Goal: Obtain resource: Download file/media

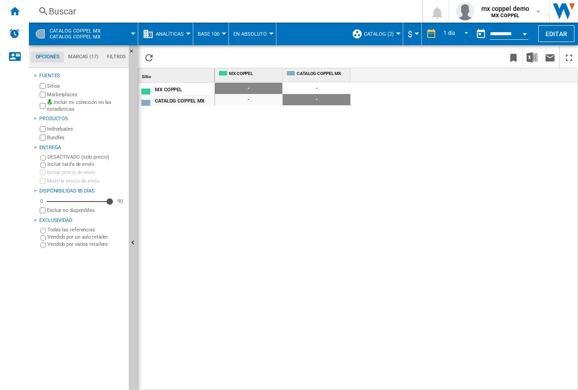
click at [207, 35] on span "Base 100" at bounding box center [209, 34] width 22 height 6
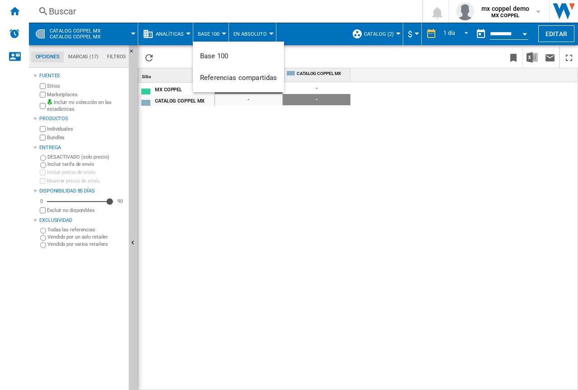
click at [179, 33] on md-backdrop at bounding box center [289, 195] width 578 height 390
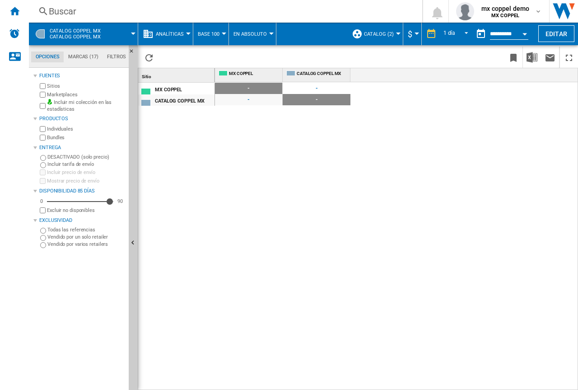
click at [180, 35] on span "Analíticas" at bounding box center [170, 34] width 28 height 6
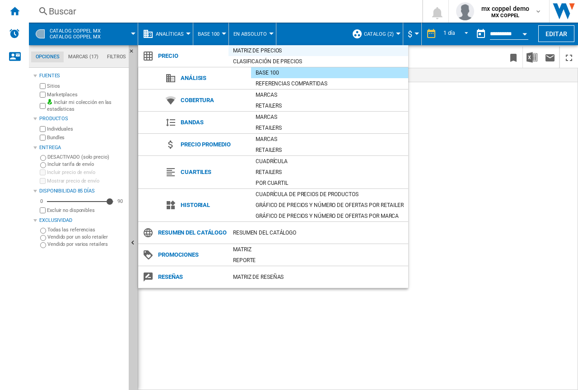
click at [252, 49] on div "Matriz de precios" at bounding box center [318, 50] width 180 height 9
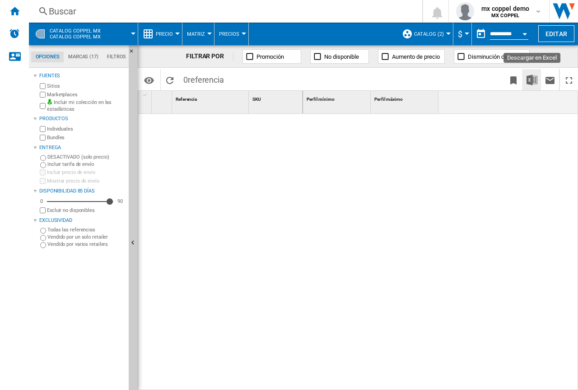
click at [534, 79] on img "Descargar en Excel" at bounding box center [531, 79] width 11 height 11
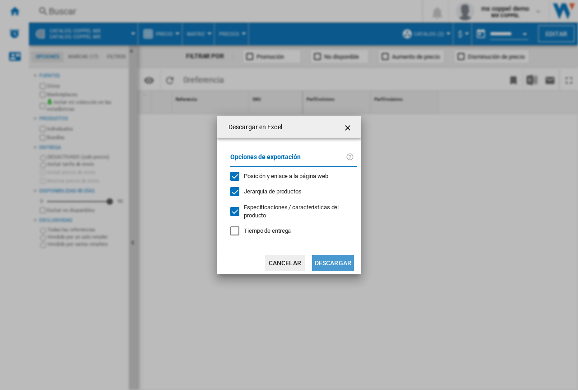
click at [332, 259] on button "Descargar" at bounding box center [333, 263] width 42 height 16
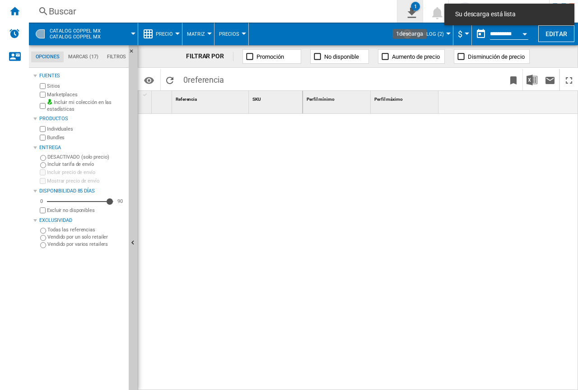
click at [417, 18] on button "1" at bounding box center [409, 11] width 25 height 23
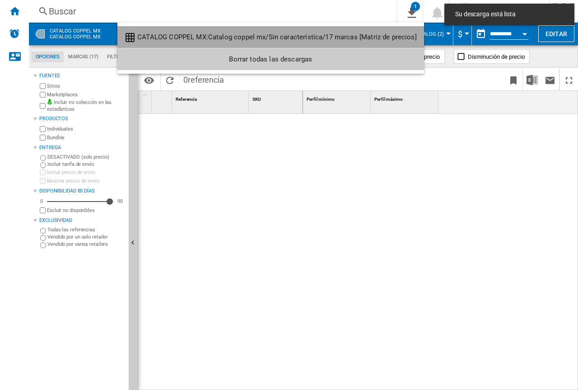
click at [299, 38] on div "CATALOG COPPEL MX:Catalog coppel mx/Sin característica/17 marcas [Matriz de pre…" at bounding box center [276, 37] width 279 height 8
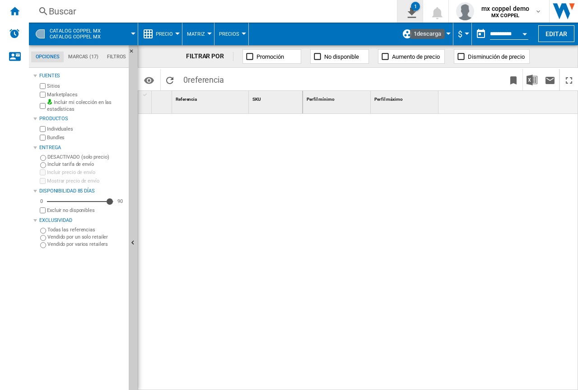
click at [412, 12] on ng-md-icon "1\a descarga" at bounding box center [409, 11] width 11 height 11
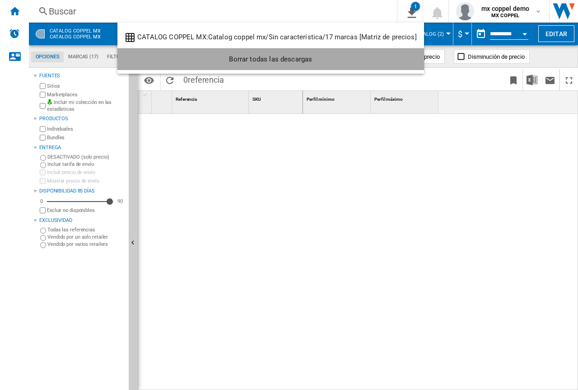
drag, startPoint x: 316, startPoint y: 37, endPoint x: 295, endPoint y: 56, distance: 28.4
click at [295, 56] on div "Borrar todas las descargas" at bounding box center [271, 59] width 292 height 16
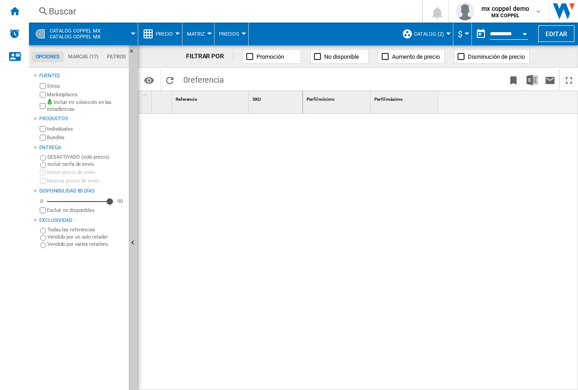
drag, startPoint x: 267, startPoint y: 213, endPoint x: 251, endPoint y: 184, distance: 33.3
click at [267, 213] on div at bounding box center [220, 249] width 165 height 271
click at [532, 84] on img "Descargar en Excel" at bounding box center [531, 79] width 11 height 11
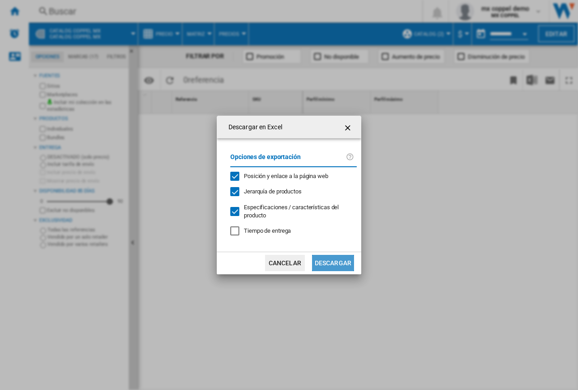
click at [335, 260] on button "Descargar" at bounding box center [333, 263] width 42 height 16
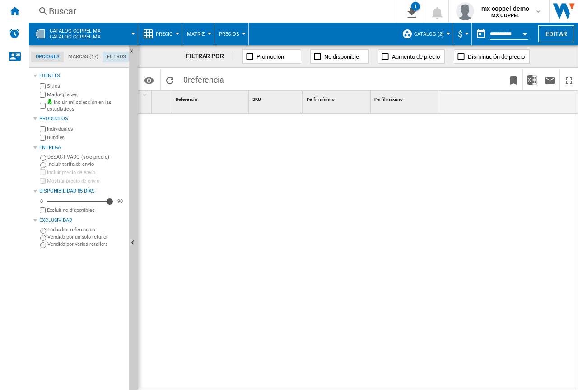
click at [119, 57] on md-tab-item "Filtros" at bounding box center [116, 56] width 28 height 11
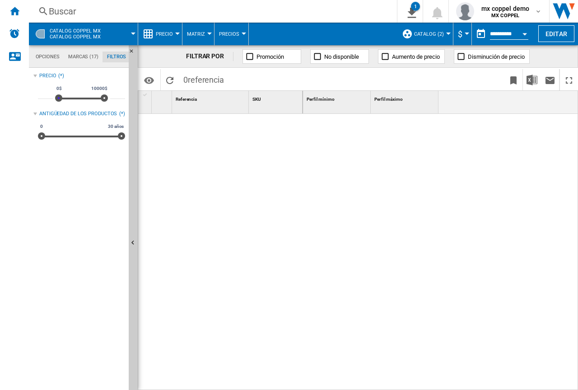
drag, startPoint x: 59, startPoint y: 96, endPoint x: 38, endPoint y: 98, distance: 20.4
click at [38, 98] on div "* 0$ 10000$ 0$ 10000$ *****" at bounding box center [81, 94] width 87 height 25
click at [45, 54] on md-tab-item "Opciones" at bounding box center [47, 56] width 32 height 11
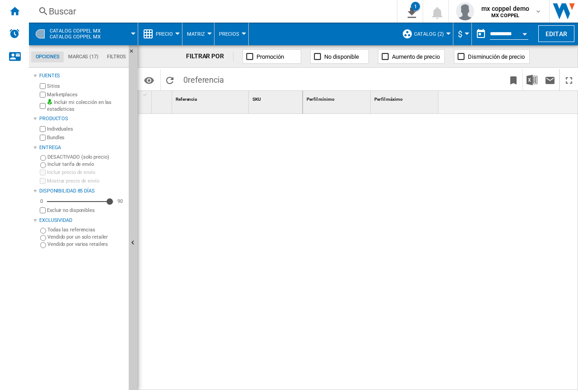
scroll to position [11, 0]
click at [68, 25] on button "CATALOG COPPEL MX Catalog coppel mx" at bounding box center [80, 34] width 60 height 23
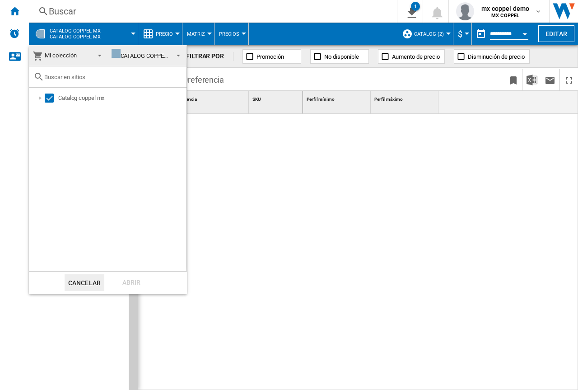
click at [74, 57] on span "Mi colección" at bounding box center [61, 55] width 32 height 7
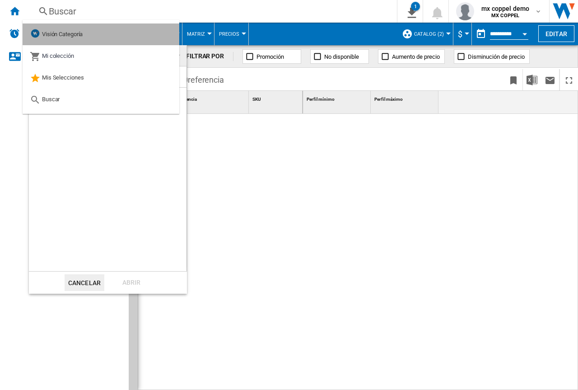
click at [72, 38] on div "Visión Categoría" at bounding box center [56, 34] width 53 height 13
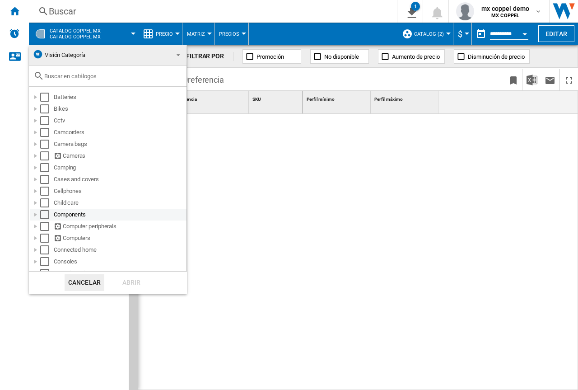
scroll to position [45, 0]
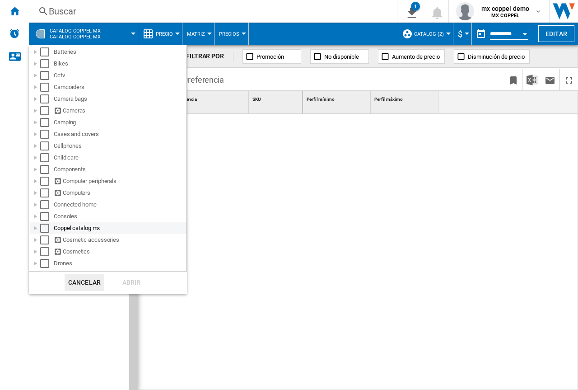
click at [44, 224] on div "Select" at bounding box center [44, 227] width 9 height 9
click at [123, 281] on div "Abrir" at bounding box center [131, 282] width 40 height 17
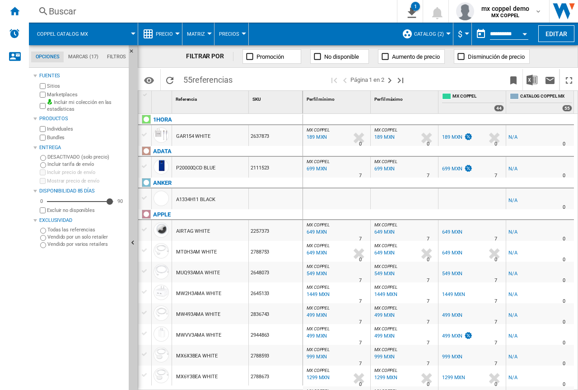
click at [79, 30] on button "Coppel catalog mx" at bounding box center [67, 34] width 60 height 23
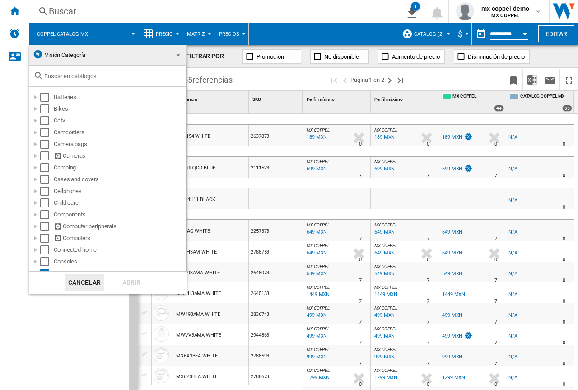
click at [75, 343] on md-backdrop at bounding box center [289, 195] width 578 height 390
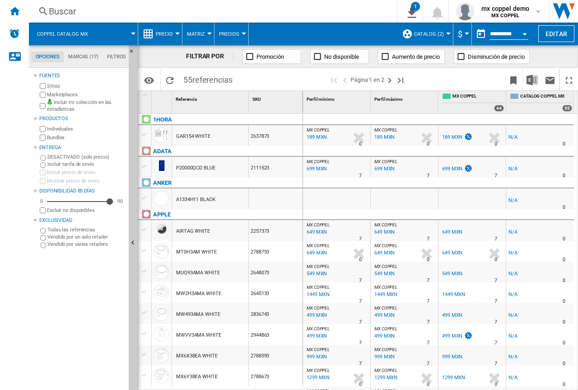
click at [111, 36] on span at bounding box center [117, 34] width 32 height 23
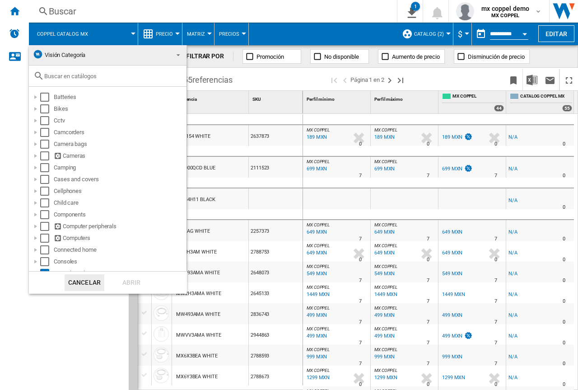
click at [111, 61] on span "Visión Categoría" at bounding box center [100, 55] width 136 height 13
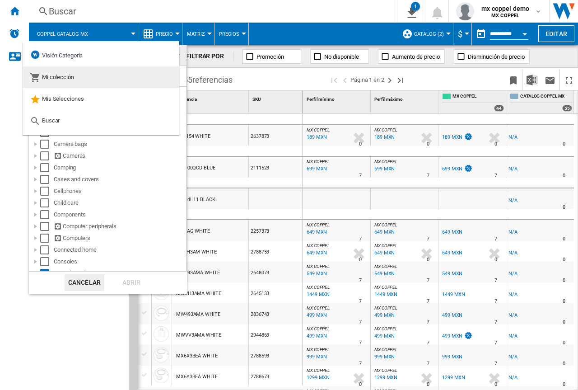
click at [57, 80] on span "Mi colección" at bounding box center [58, 77] width 32 height 7
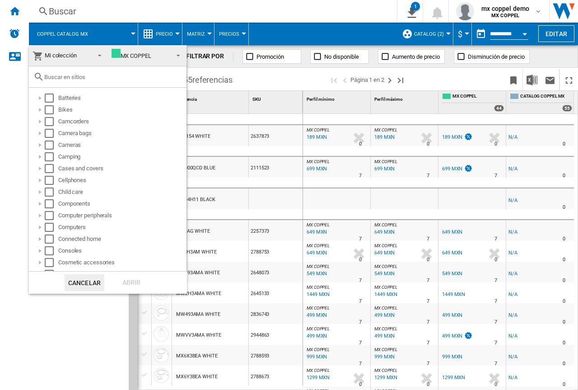
click at [121, 51] on span "MX COPPEL" at bounding box center [139, 56] width 57 height 14
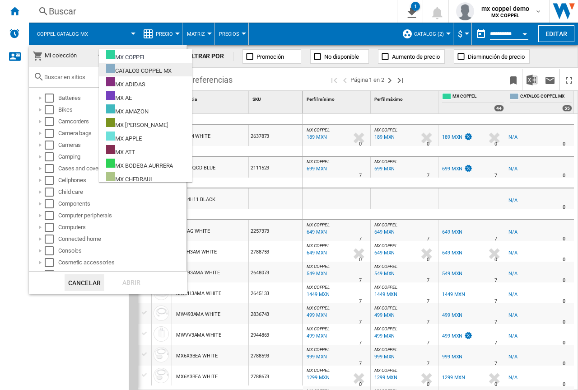
click at [160, 68] on div "CATALOG COPPEL MX" at bounding box center [138, 69] width 65 height 11
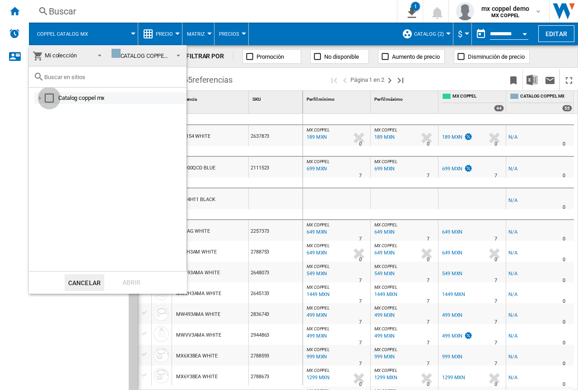
click at [49, 99] on div "Select" at bounding box center [49, 97] width 9 height 9
click at [39, 98] on div at bounding box center [40, 97] width 9 height 9
click at [128, 284] on div "Abrir" at bounding box center [131, 282] width 40 height 17
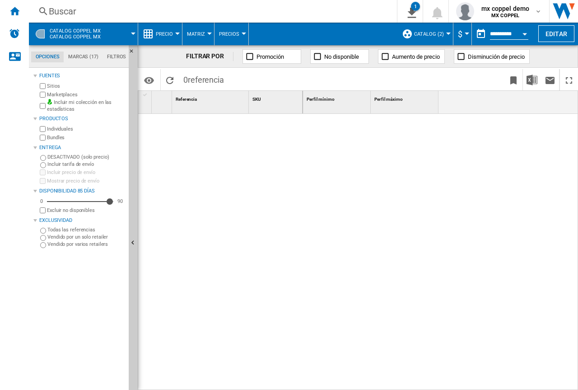
click at [79, 166] on label "Incluir tarifa de envío" at bounding box center [86, 164] width 78 height 7
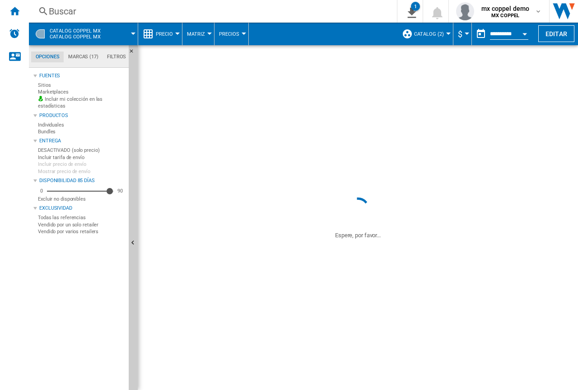
click at [114, 31] on span at bounding box center [123, 34] width 20 height 23
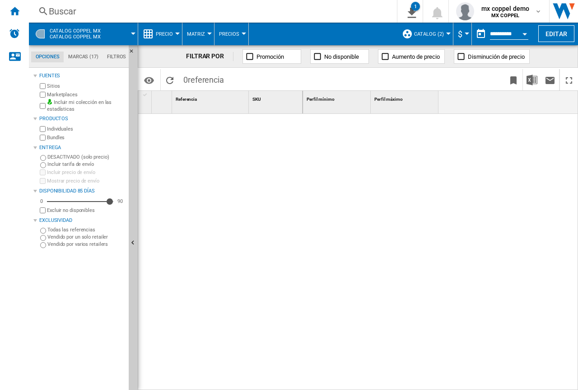
click at [114, 31] on md-backdrop at bounding box center [289, 195] width 578 height 390
click at [129, 32] on md-backdrop at bounding box center [289, 195] width 578 height 390
click at [77, 57] on md-backdrop at bounding box center [289, 195] width 578 height 390
click at [440, 33] on md-backdrop at bounding box center [289, 195] width 578 height 390
drag, startPoint x: 246, startPoint y: 176, endPoint x: 236, endPoint y: 176, distance: 10.4
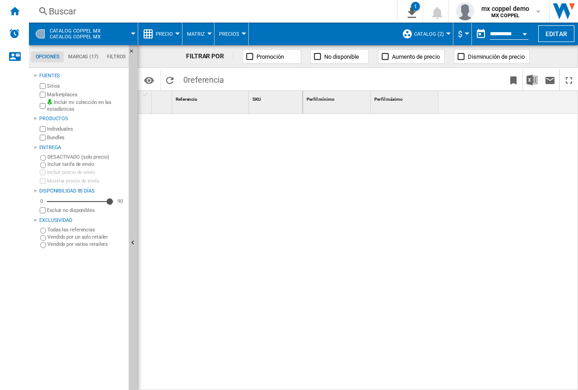
click at [246, 176] on md-backdrop at bounding box center [289, 195] width 578 height 390
click at [119, 33] on md-backdrop at bounding box center [289, 195] width 578 height 390
click at [559, 37] on md-backdrop at bounding box center [289, 195] width 578 height 390
click at [464, 171] on md-backdrop at bounding box center [289, 195] width 578 height 390
click at [92, 68] on md-backdrop at bounding box center [289, 195] width 578 height 390
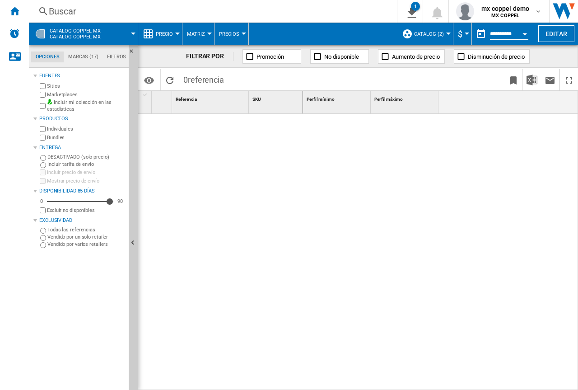
drag, startPoint x: 92, startPoint y: 67, endPoint x: 88, endPoint y: 51, distance: 17.3
click at [92, 65] on md-backdrop at bounding box center [289, 195] width 578 height 390
click at [88, 51] on md-backdrop at bounding box center [289, 195] width 578 height 390
click at [560, 32] on button "Editar" at bounding box center [556, 33] width 36 height 17
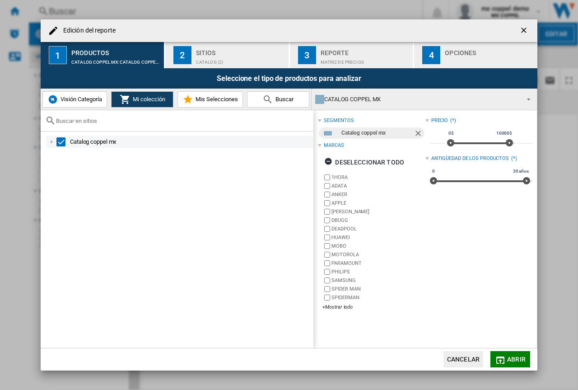
click at [51, 143] on div at bounding box center [51, 141] width 9 height 9
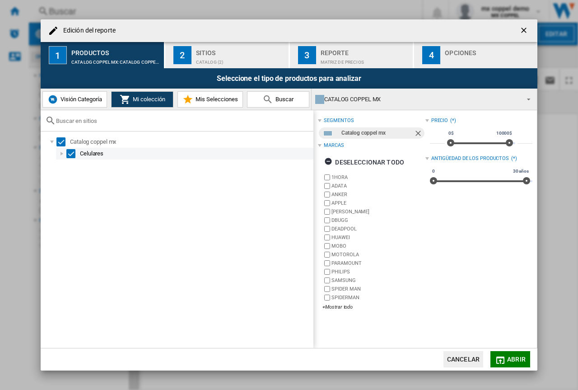
click at [62, 152] on div at bounding box center [61, 153] width 9 height 9
click at [70, 167] on div at bounding box center [71, 165] width 9 height 9
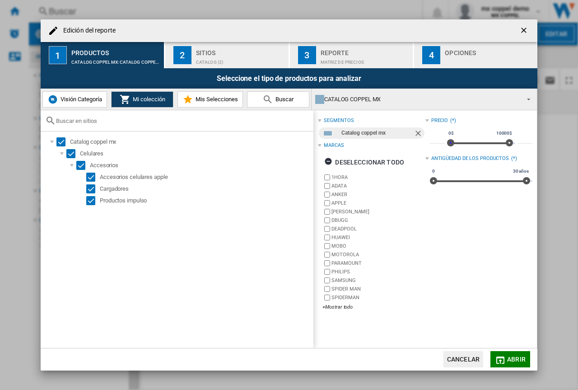
drag, startPoint x: 448, startPoint y: 144, endPoint x: 421, endPoint y: 144, distance: 27.5
click at [421, 144] on div "segmentos Catalog coppel mx Marcas Deseleccionar todo 1HORA ADATA ANKER APPLE B…" at bounding box center [425, 216] width 214 height 202
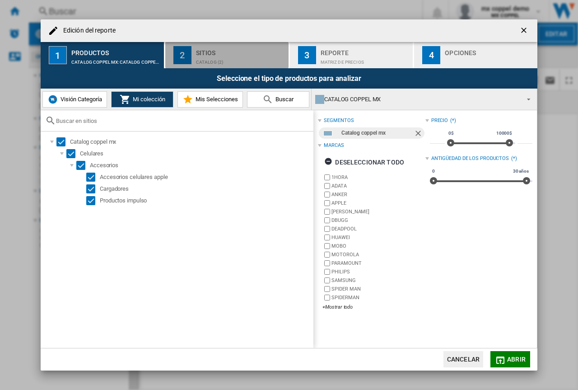
click at [232, 59] on div "catalog (2)" at bounding box center [240, 59] width 89 height 9
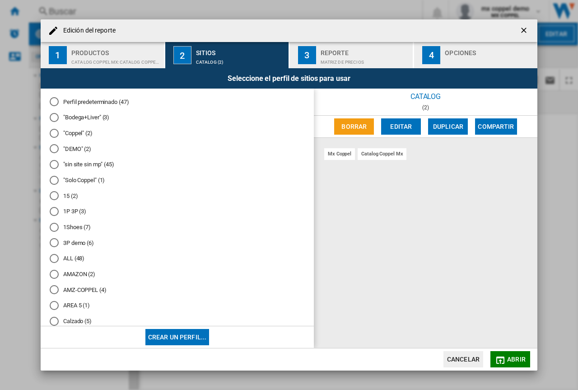
click at [373, 48] on div "Reporte" at bounding box center [364, 50] width 89 height 9
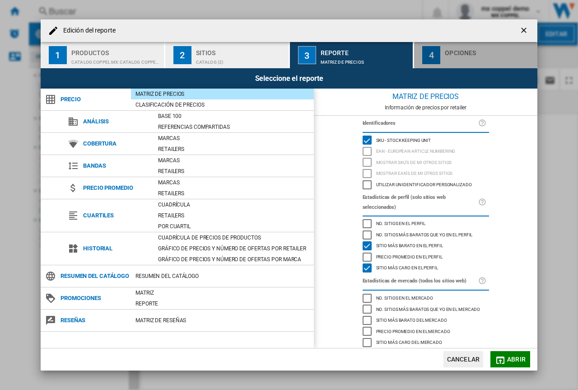
click at [448, 54] on div "Opciones" at bounding box center [489, 50] width 89 height 9
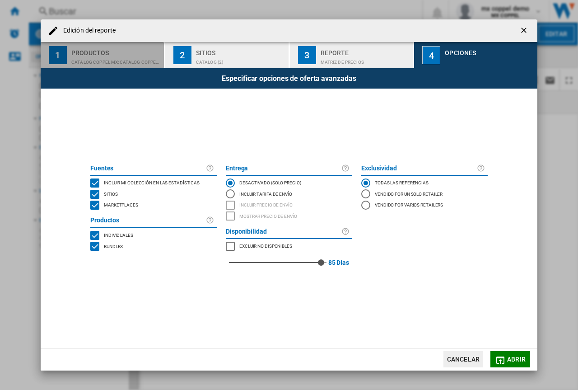
click at [130, 63] on div "CATALOG COPPEL MX:Catalog coppel mx" at bounding box center [115, 59] width 89 height 9
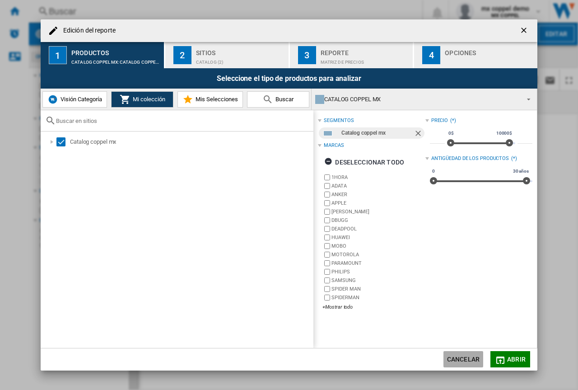
drag, startPoint x: 458, startPoint y: 357, endPoint x: 423, endPoint y: 363, distance: 35.2
click at [457, 357] on button "Cancelar" at bounding box center [463, 359] width 40 height 16
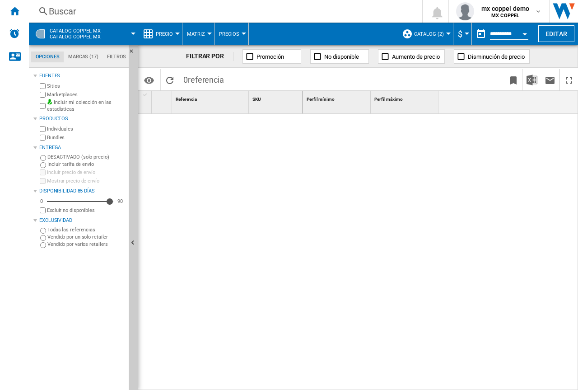
click at [316, 59] on ng-md-icon at bounding box center [317, 56] width 9 height 9
click at [520, 34] on button "Open calendar" at bounding box center [524, 32] width 16 height 16
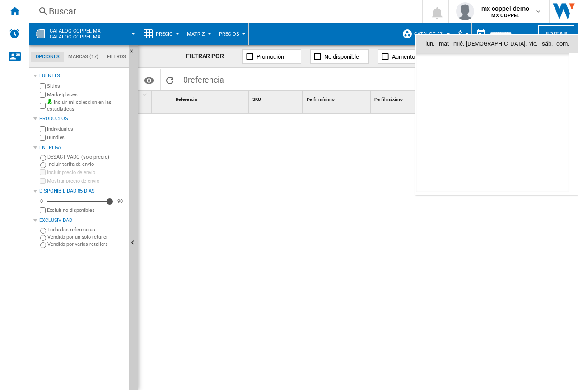
scroll to position [4306, 0]
click at [520, 30] on div at bounding box center [289, 195] width 578 height 390
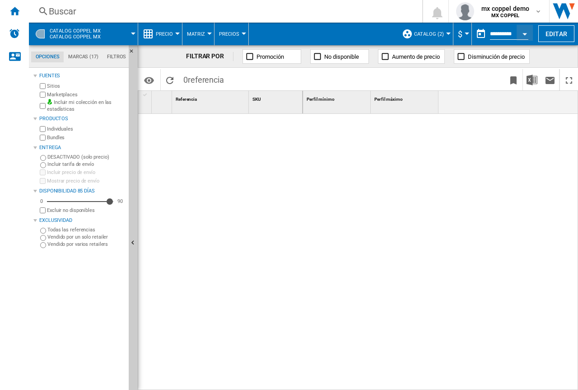
click at [464, 33] on div "Currency" at bounding box center [466, 33] width 5 height 2
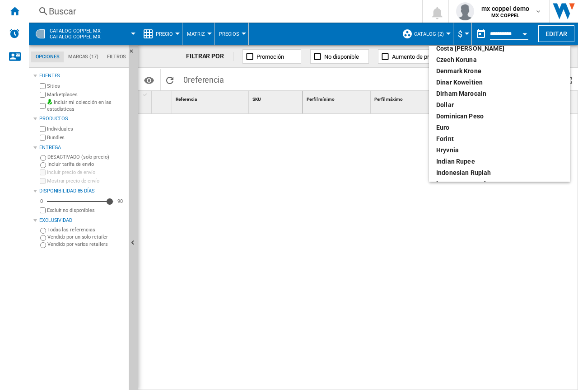
scroll to position [226, 0]
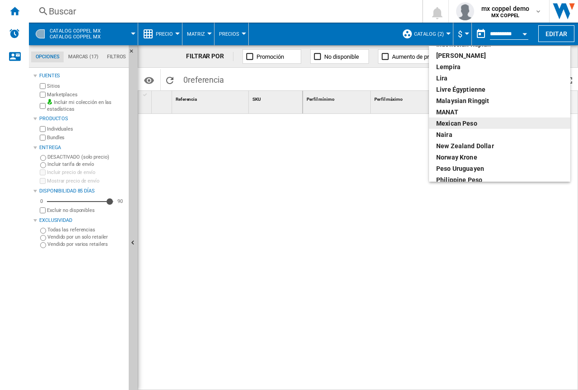
click at [482, 122] on div "Mexican peso" at bounding box center [499, 123] width 127 height 9
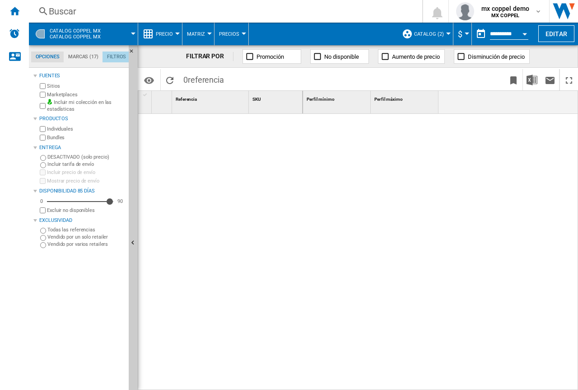
click at [118, 55] on md-tab-item "Filtros" at bounding box center [116, 56] width 28 height 11
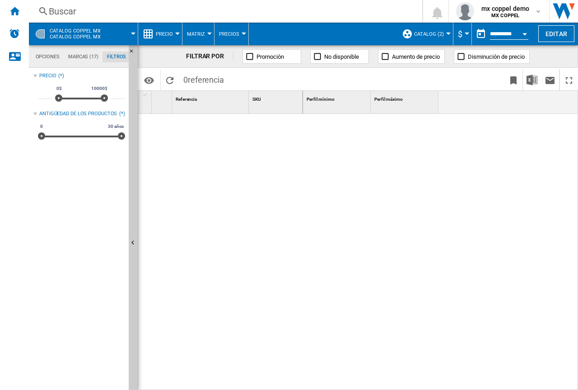
click at [88, 57] on md-tab-item "Marcas (17)" at bounding box center [83, 56] width 39 height 11
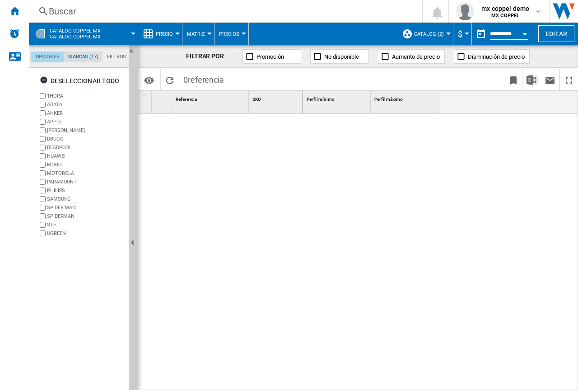
click at [48, 55] on md-tab-item "Opciones" at bounding box center [47, 56] width 32 height 11
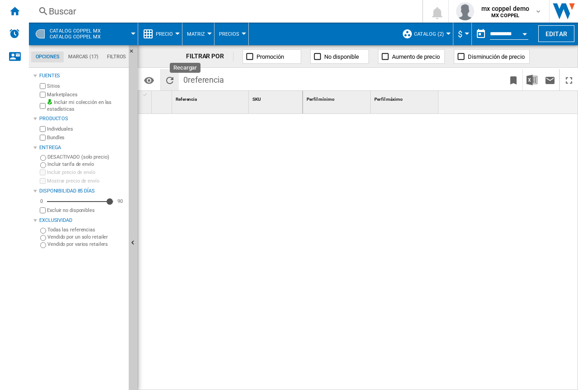
click at [167, 75] on ng-md-icon "Recargar" at bounding box center [169, 80] width 11 height 11
click at [247, 182] on div at bounding box center [220, 249] width 165 height 271
click at [262, 193] on div at bounding box center [220, 249] width 165 height 271
